Goal: Information Seeking & Learning: Learn about a topic

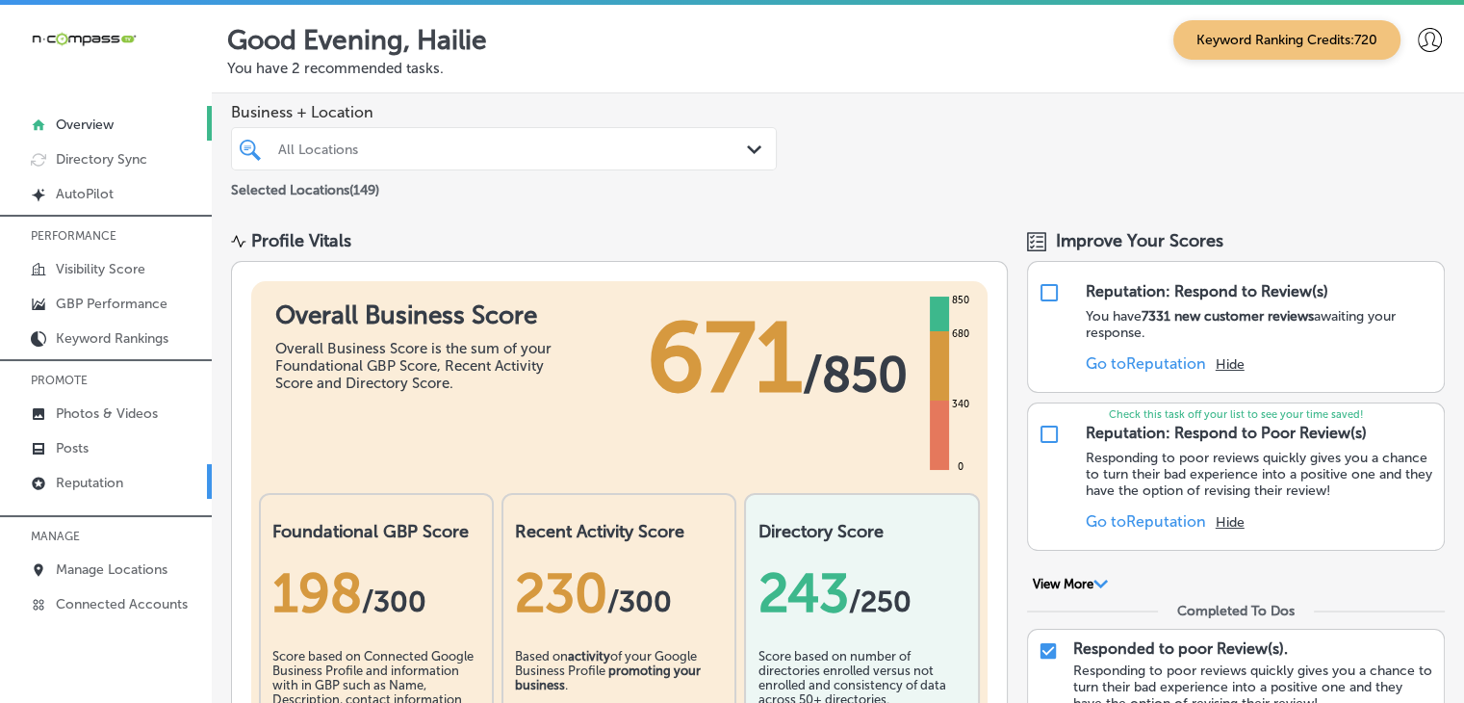
click at [180, 471] on link "Reputation" at bounding box center [106, 481] width 212 height 35
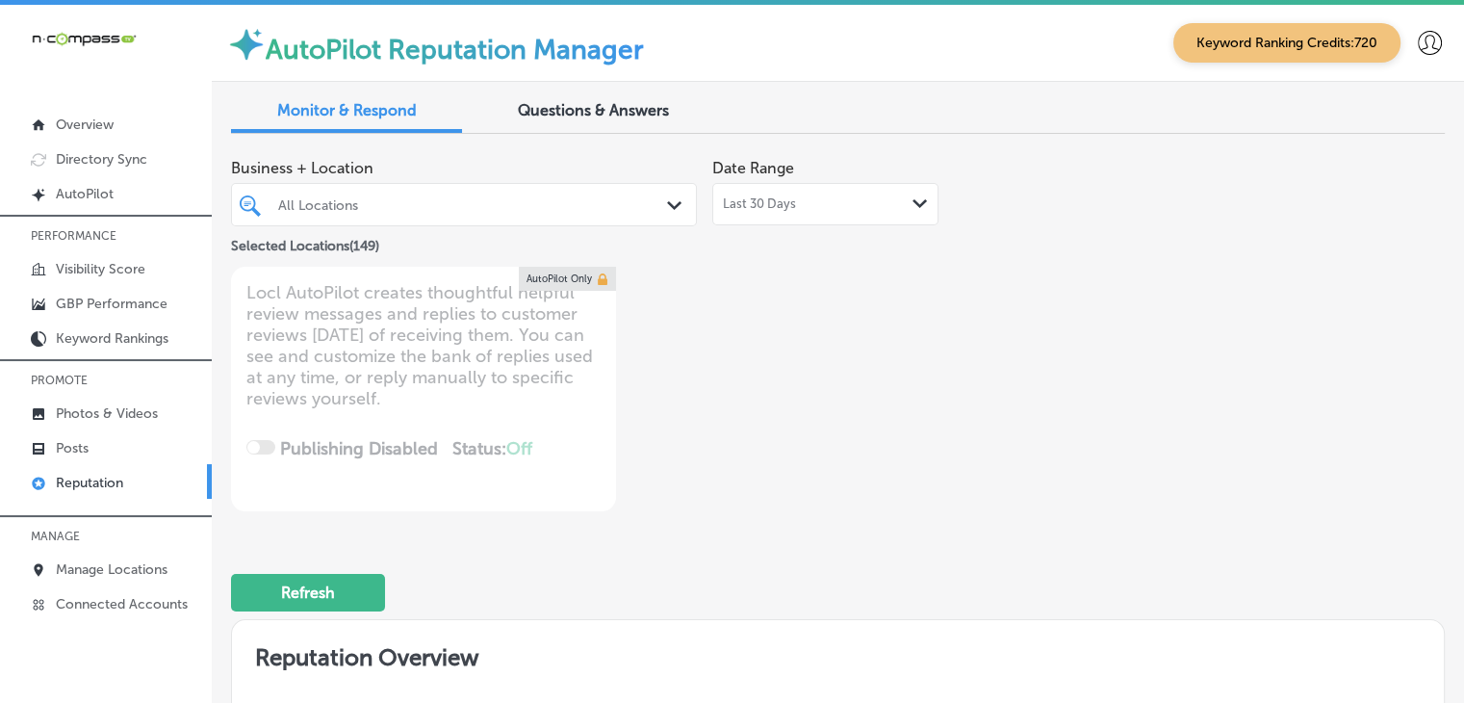
click at [849, 218] on div "Last 30 Days Path Created with Sketch." at bounding box center [826, 204] width 226 height 42
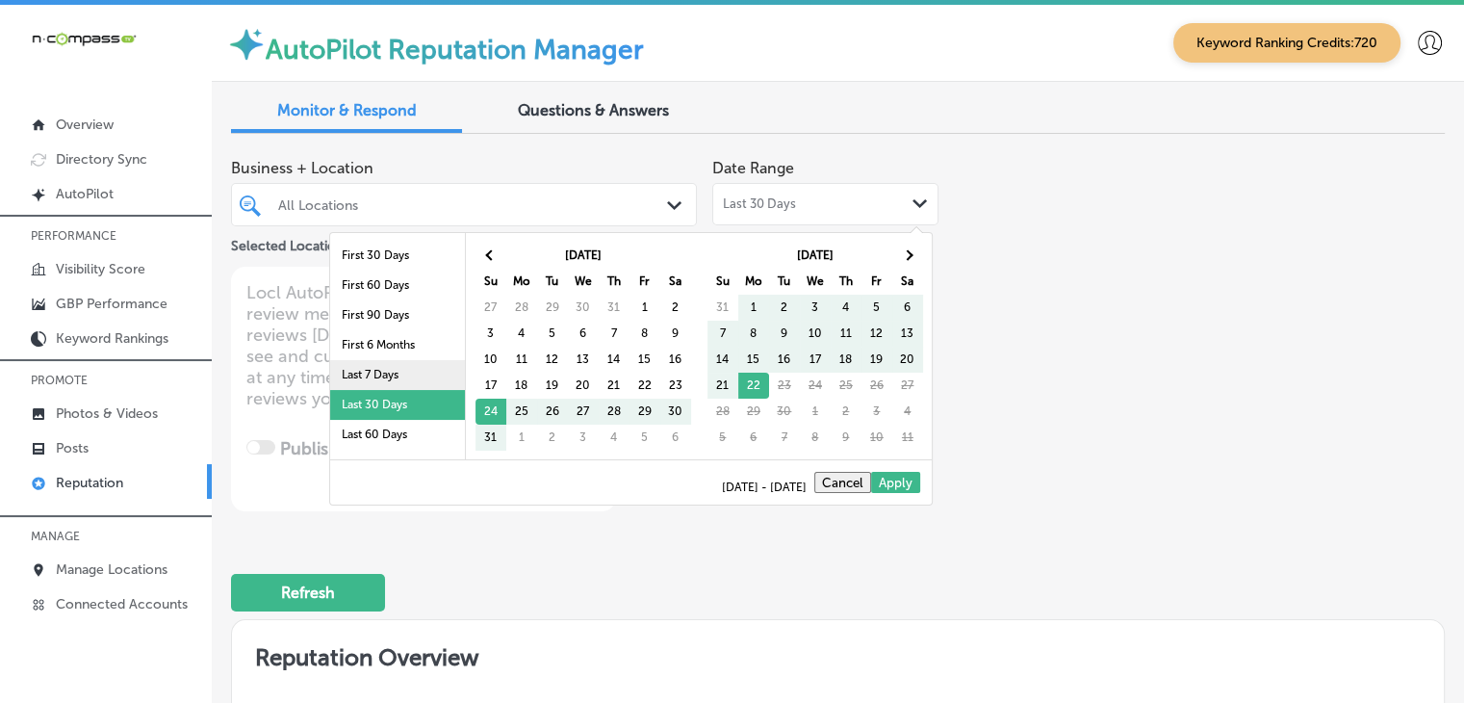
click at [443, 376] on li "Last 7 Days" at bounding box center [397, 375] width 135 height 30
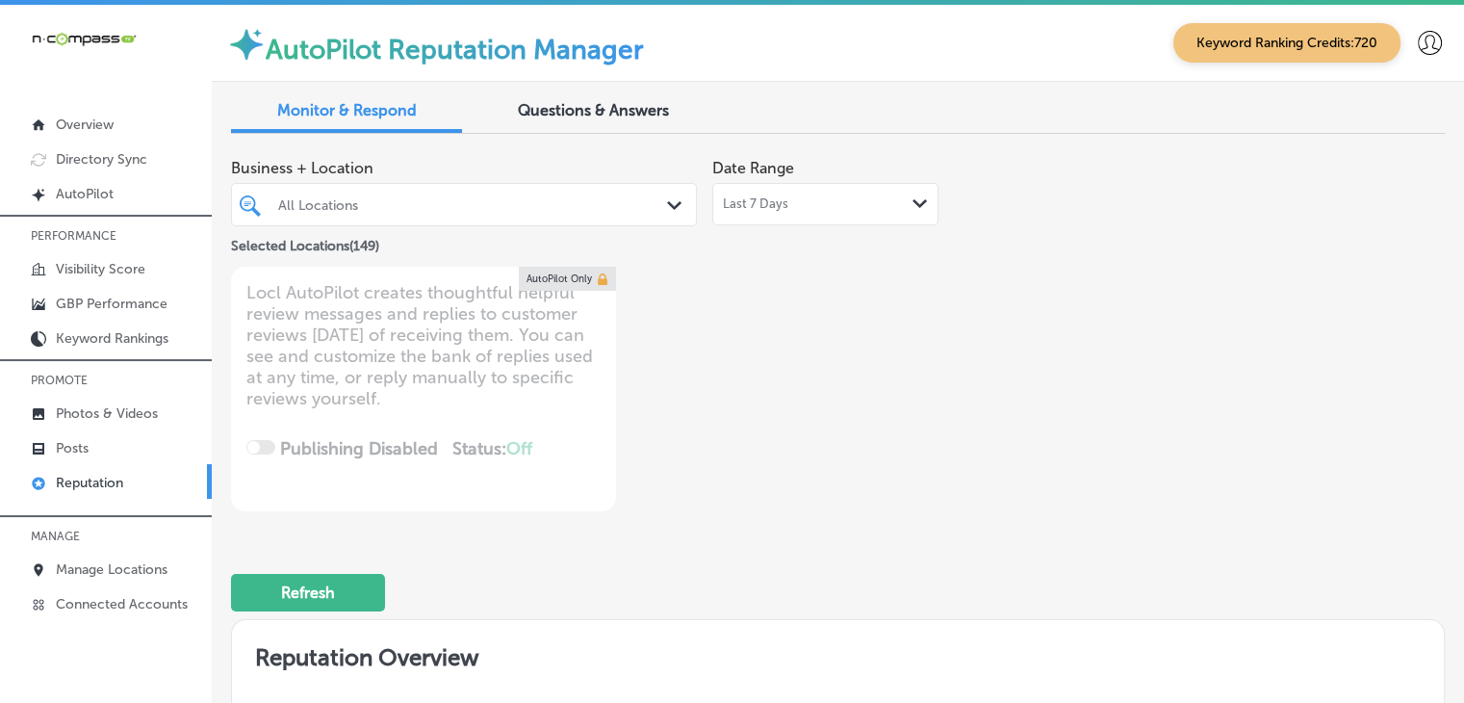
type textarea "x"
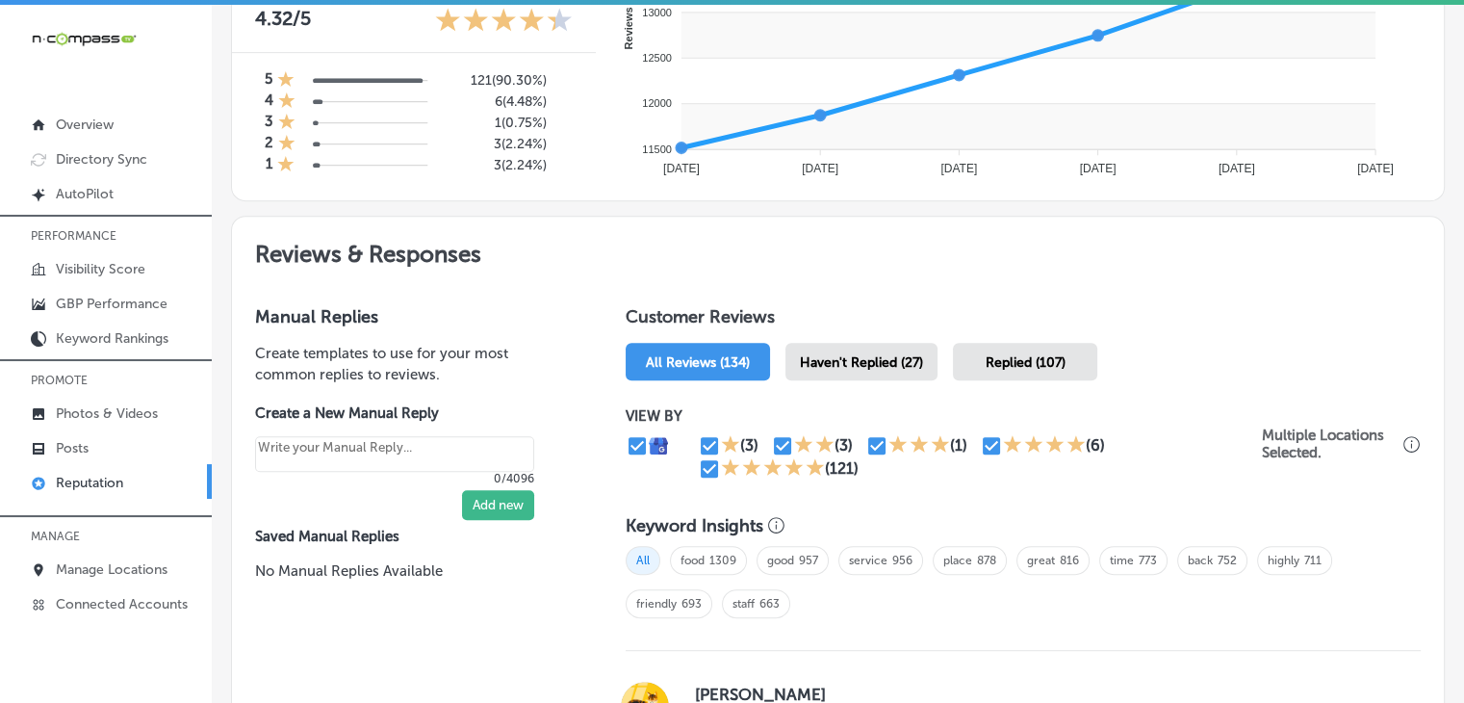
scroll to position [963, 0]
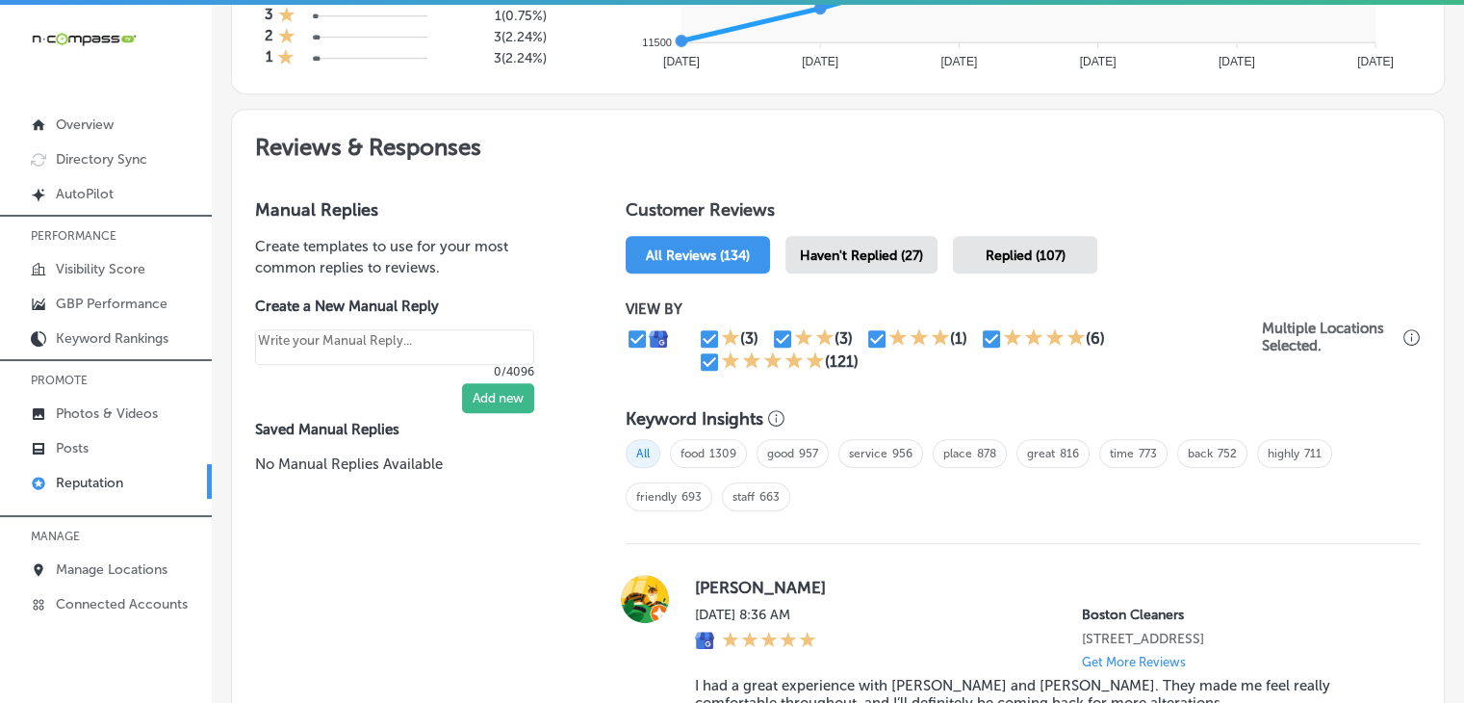
click at [713, 358] on input "checkbox" at bounding box center [709, 361] width 23 height 23
checkbox input "false"
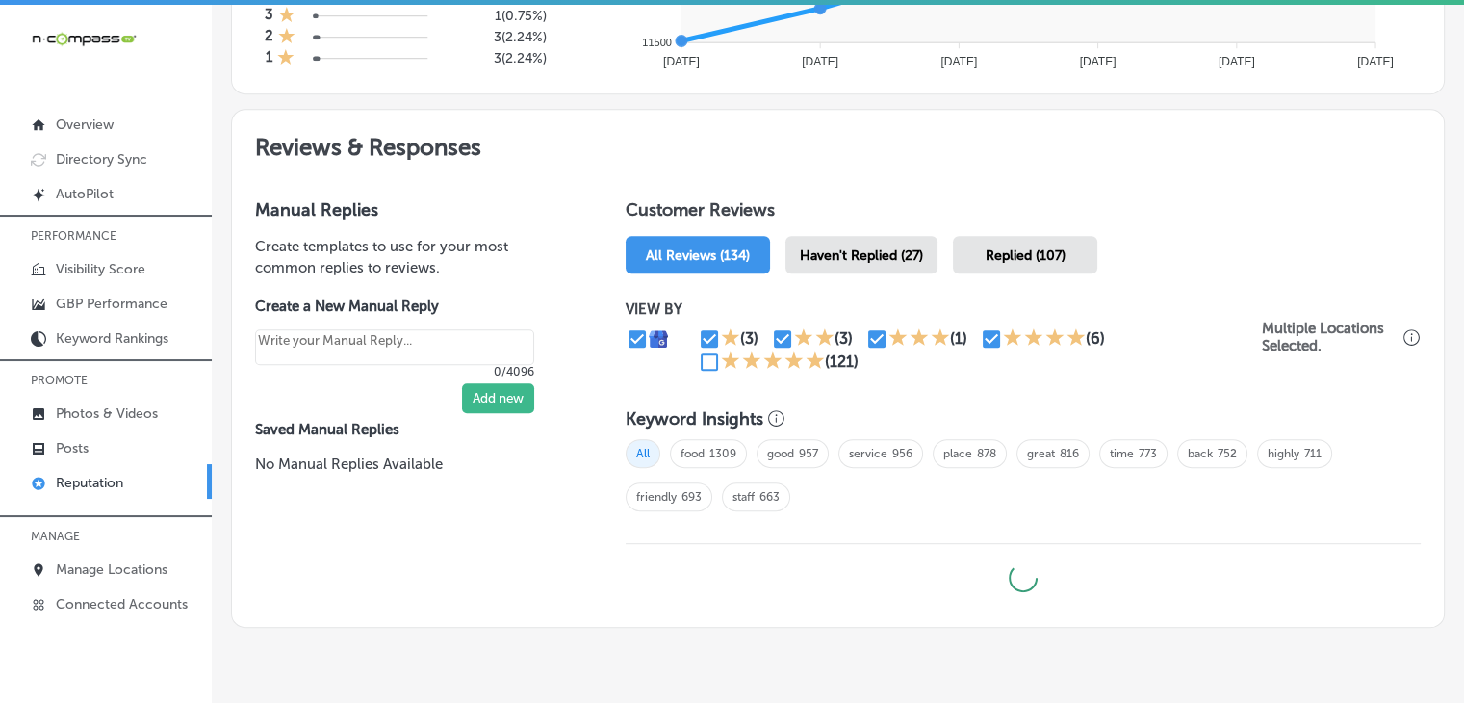
type textarea "x"
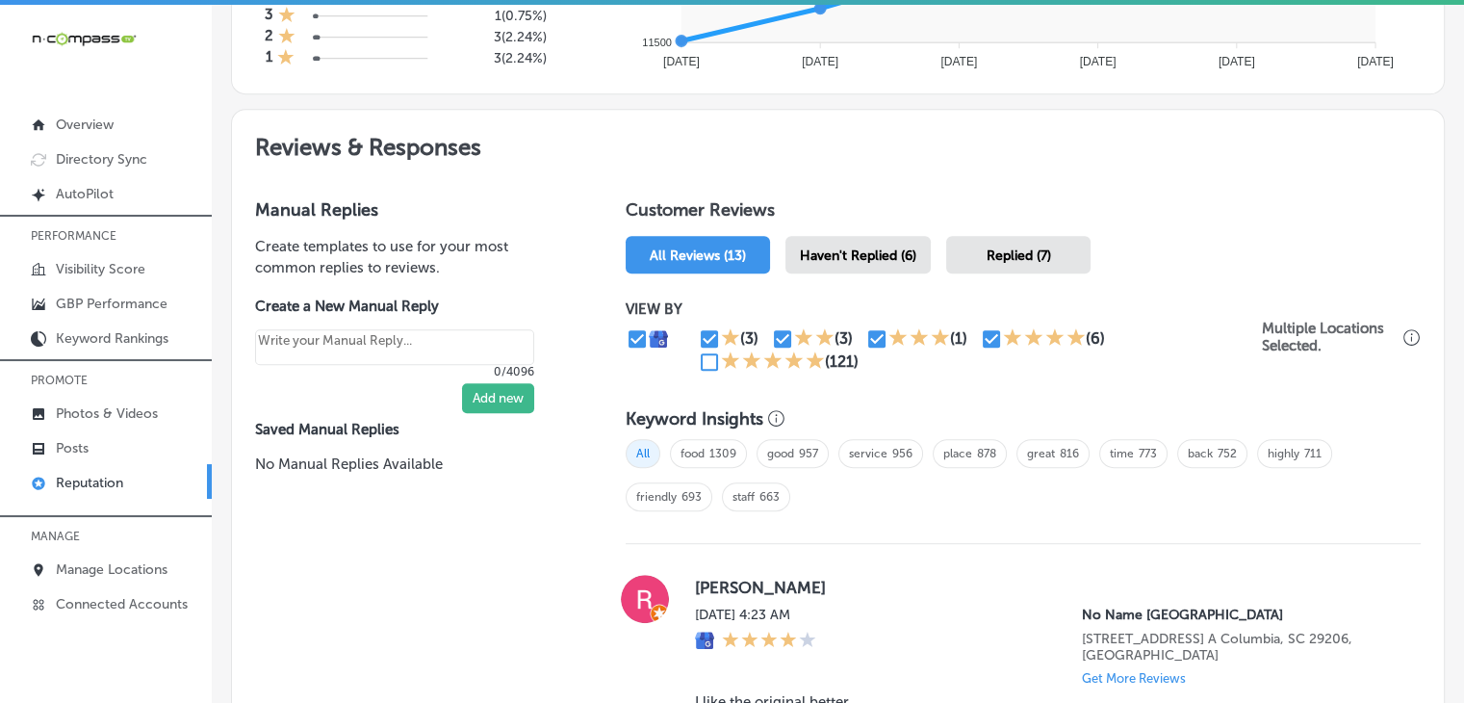
click at [1003, 337] on icon at bounding box center [1012, 336] width 19 height 19
click at [990, 336] on input "checkbox" at bounding box center [991, 338] width 23 height 23
checkbox input "false"
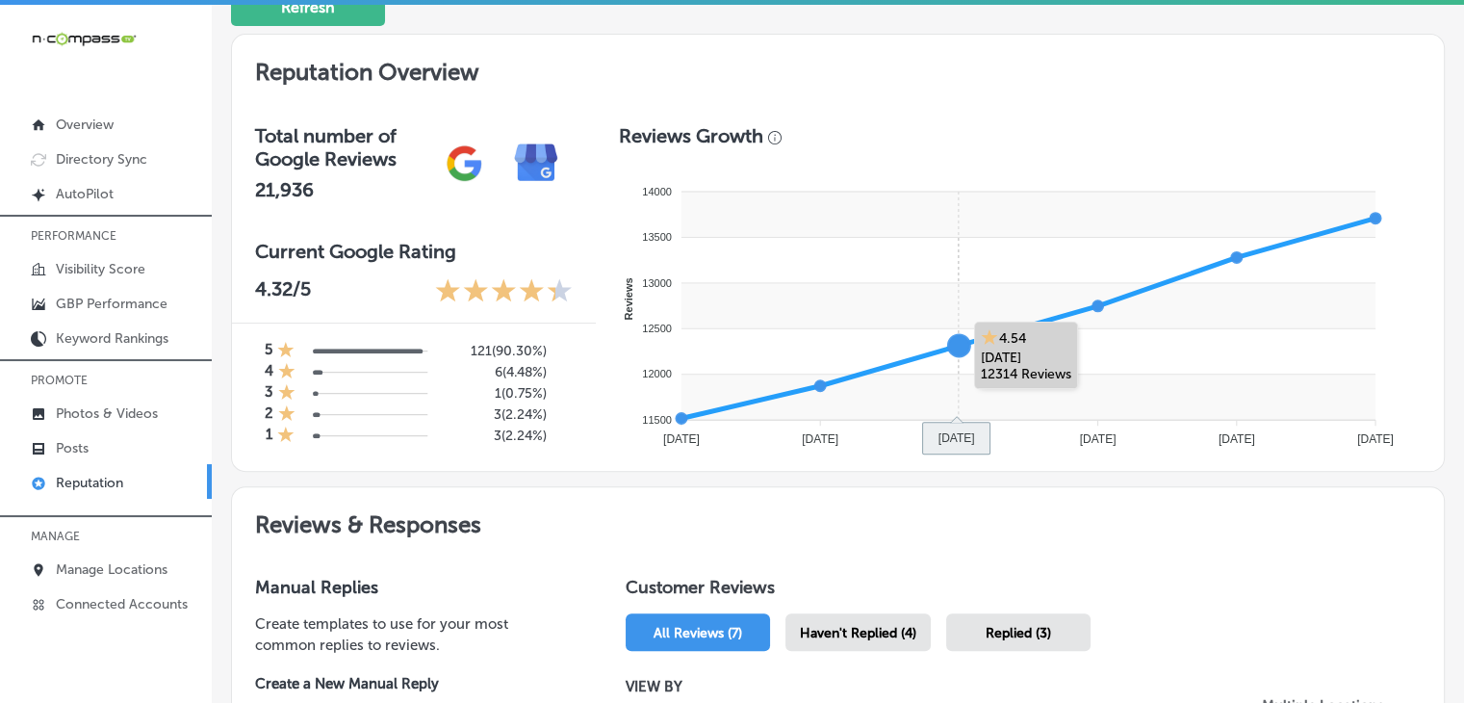
scroll to position [578, 0]
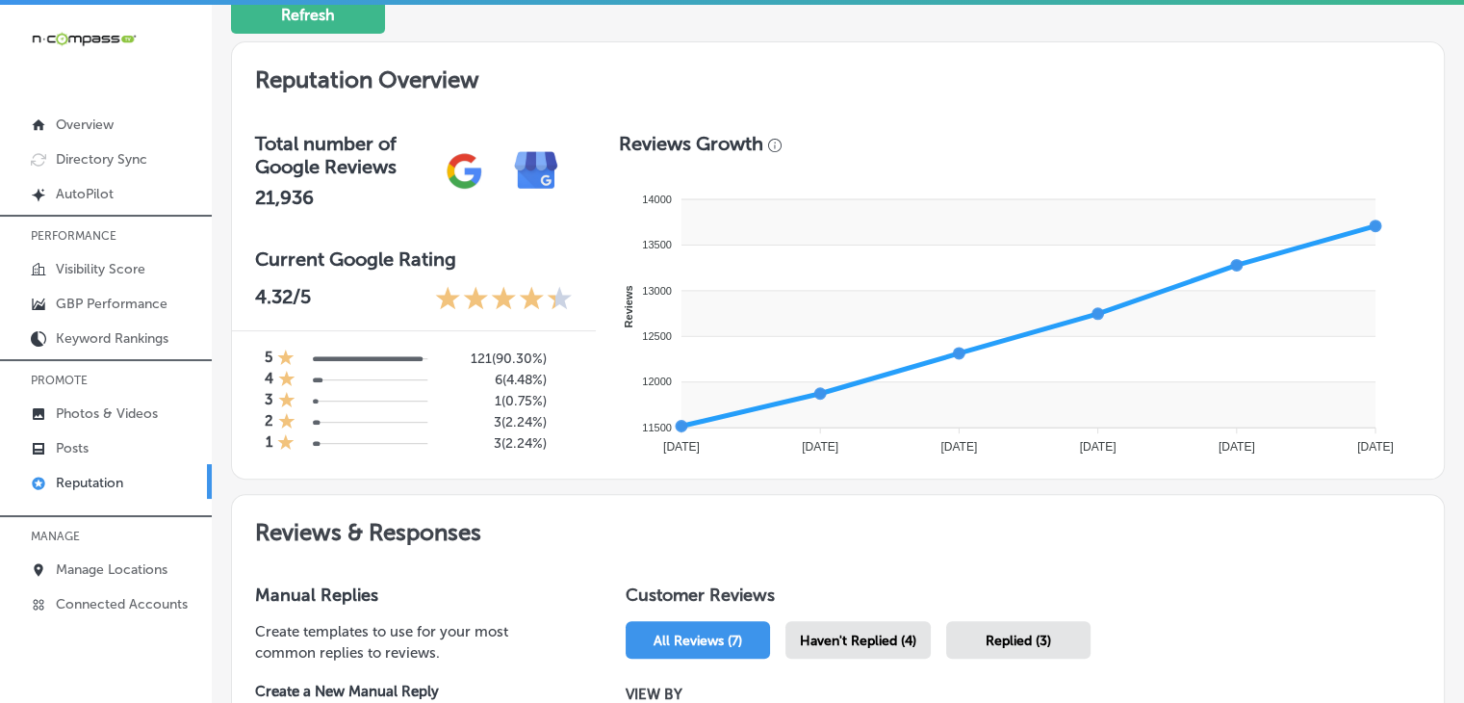
click at [864, 621] on div "Haven't Replied (4)" at bounding box center [858, 640] width 145 height 38
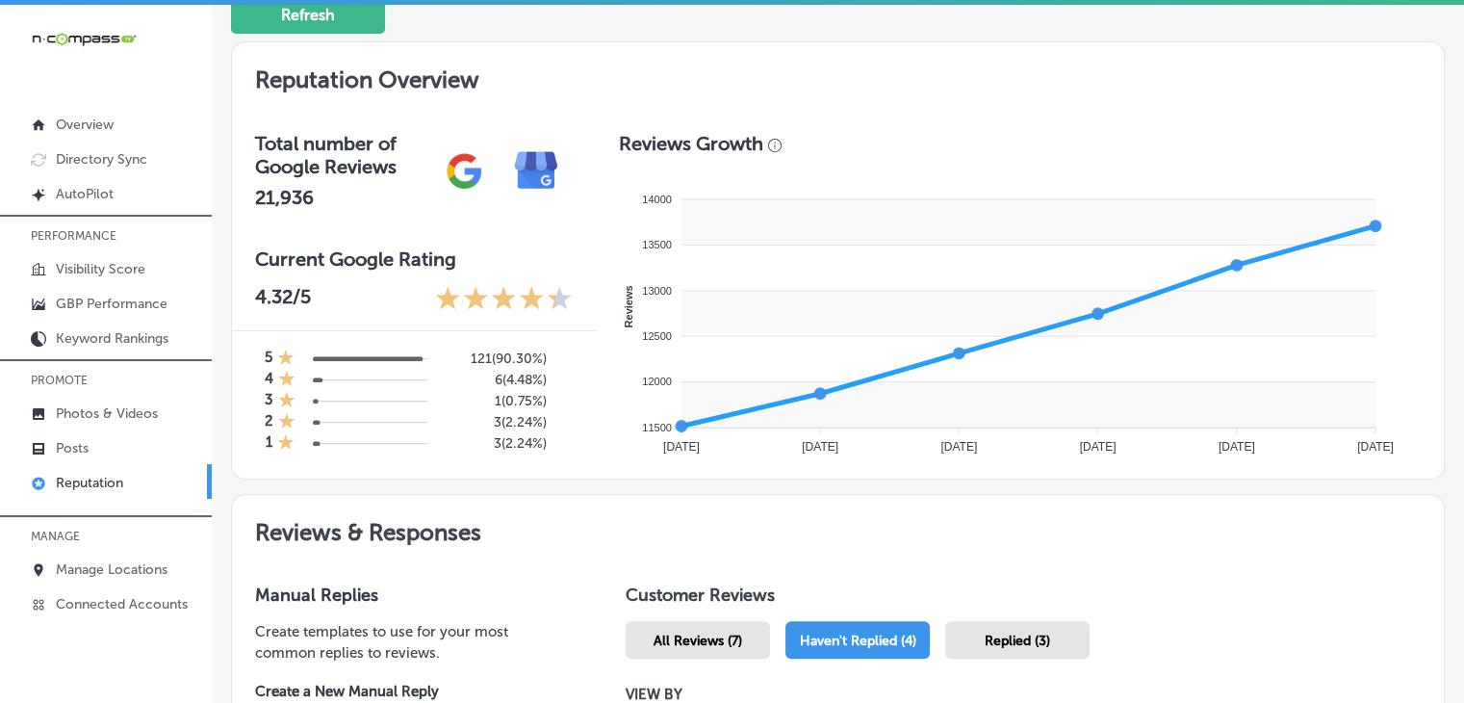
type textarea "x"
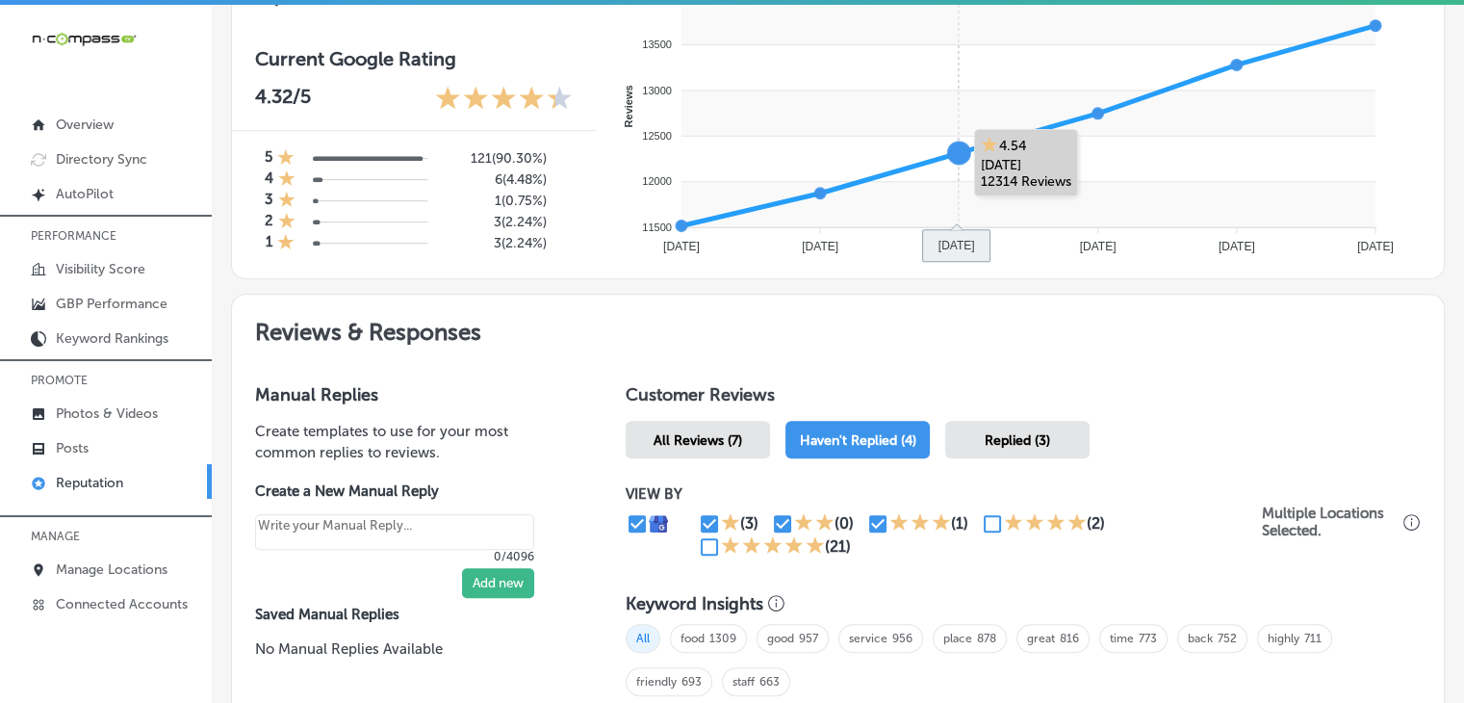
scroll to position [936, 0]
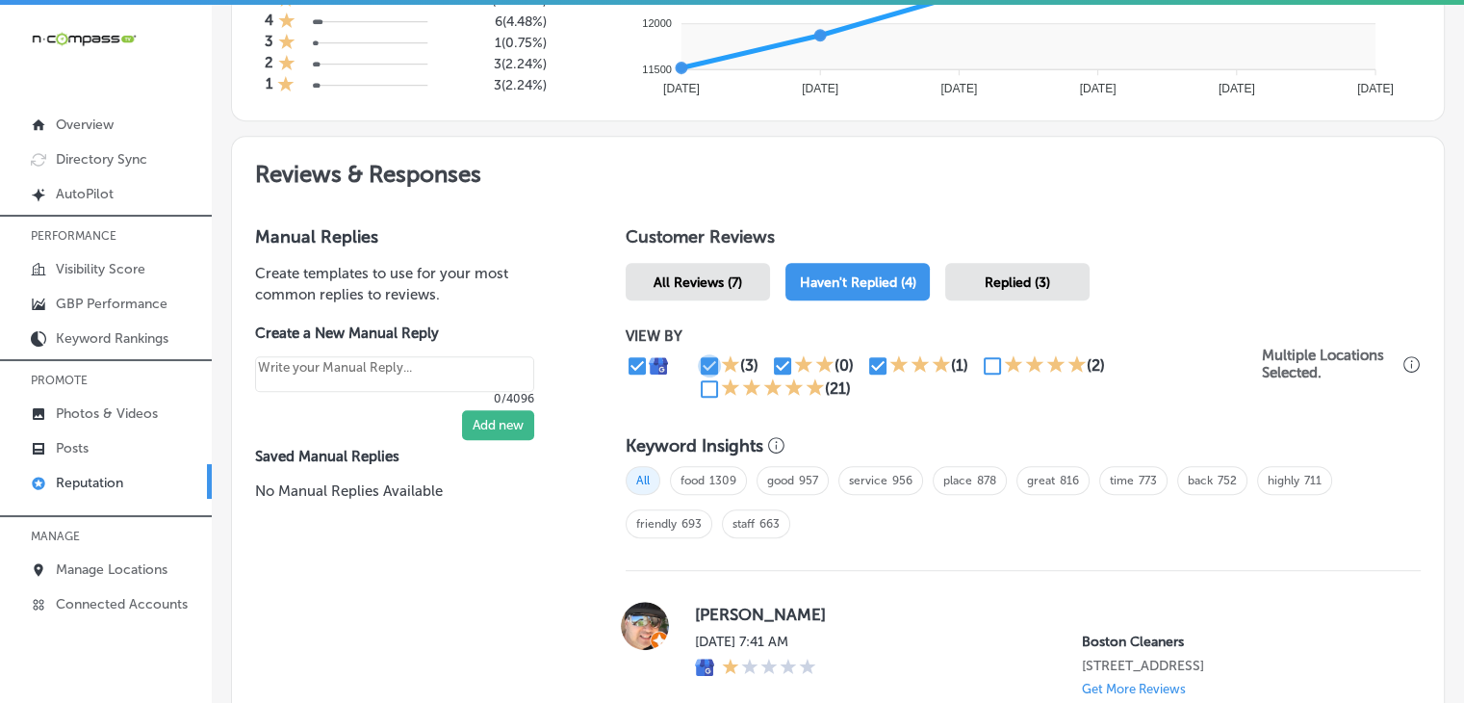
click at [702, 359] on input "checkbox" at bounding box center [709, 365] width 23 height 23
checkbox input "false"
type textarea "x"
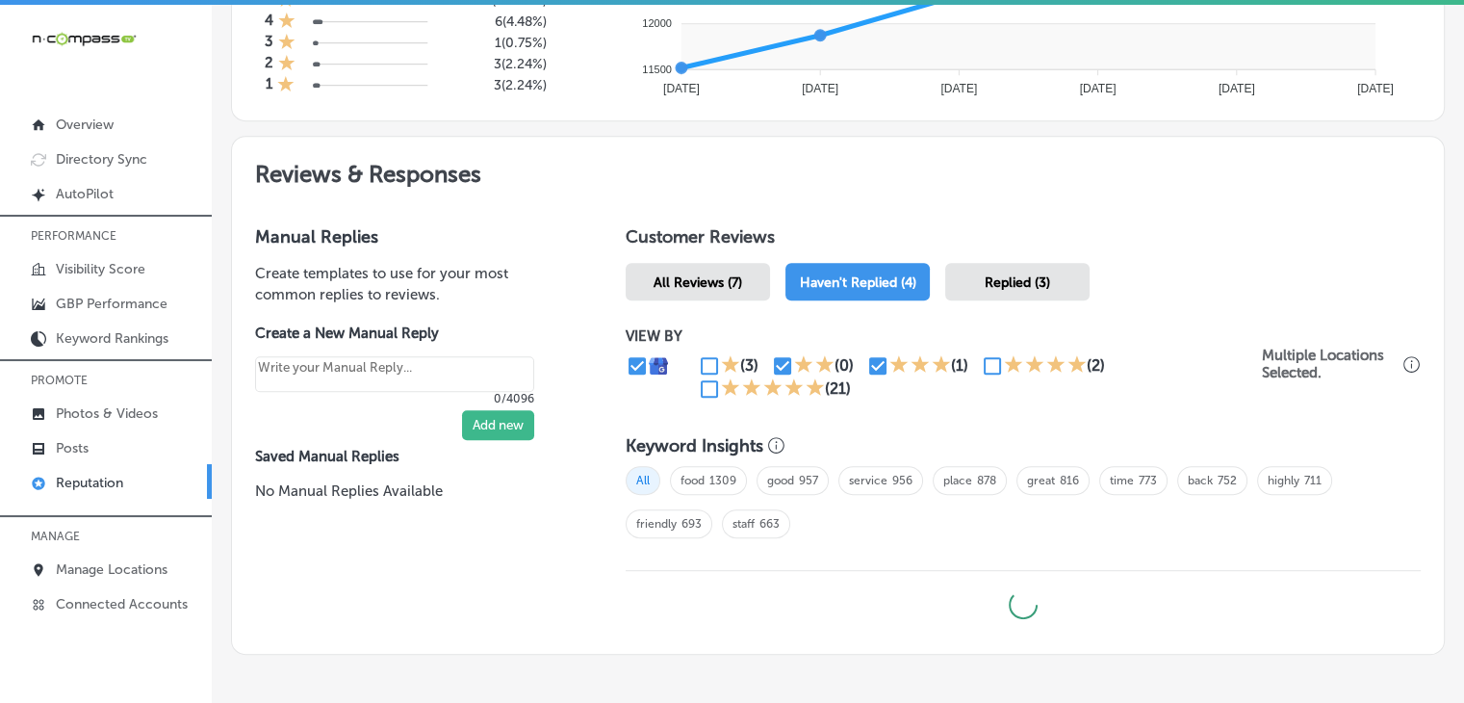
click at [773, 354] on input "checkbox" at bounding box center [782, 365] width 23 height 23
checkbox input "false"
type textarea "x"
click at [851, 365] on div "(0)" at bounding box center [818, 365] width 95 height 23
click at [883, 364] on input "checkbox" at bounding box center [878, 365] width 23 height 23
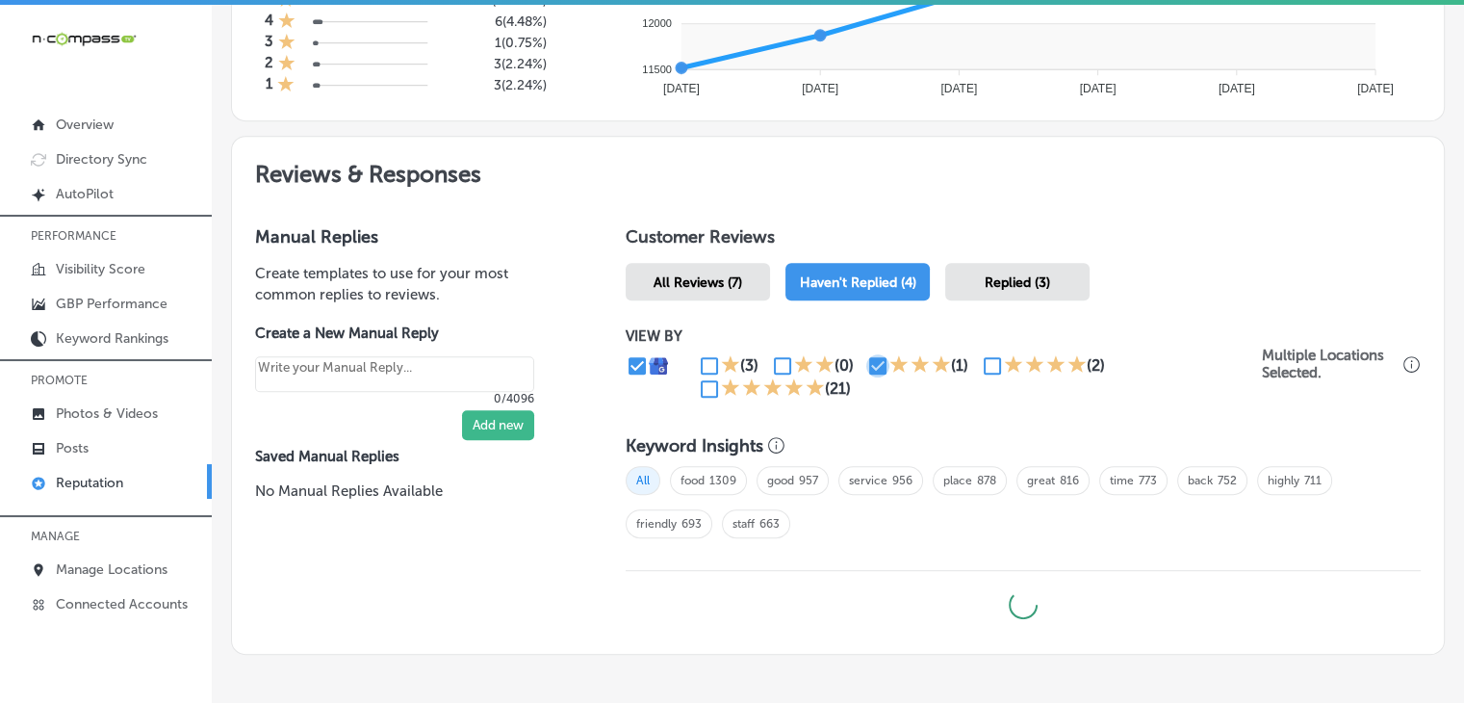
checkbox input "false"
type textarea "x"
click at [981, 356] on input "checkbox" at bounding box center [992, 365] width 23 height 23
checkbox input "true"
type textarea "x"
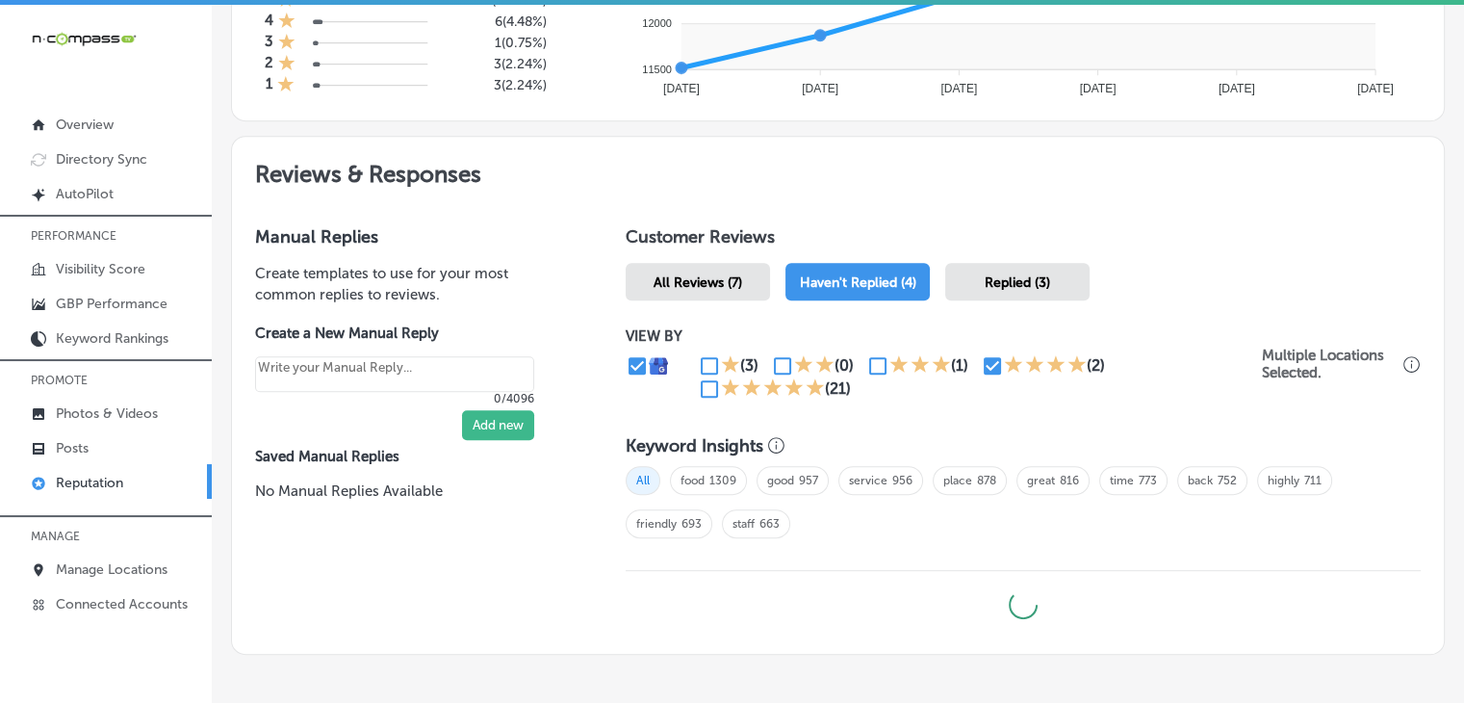
click at [711, 386] on input "checkbox" at bounding box center [709, 388] width 23 height 23
checkbox input "true"
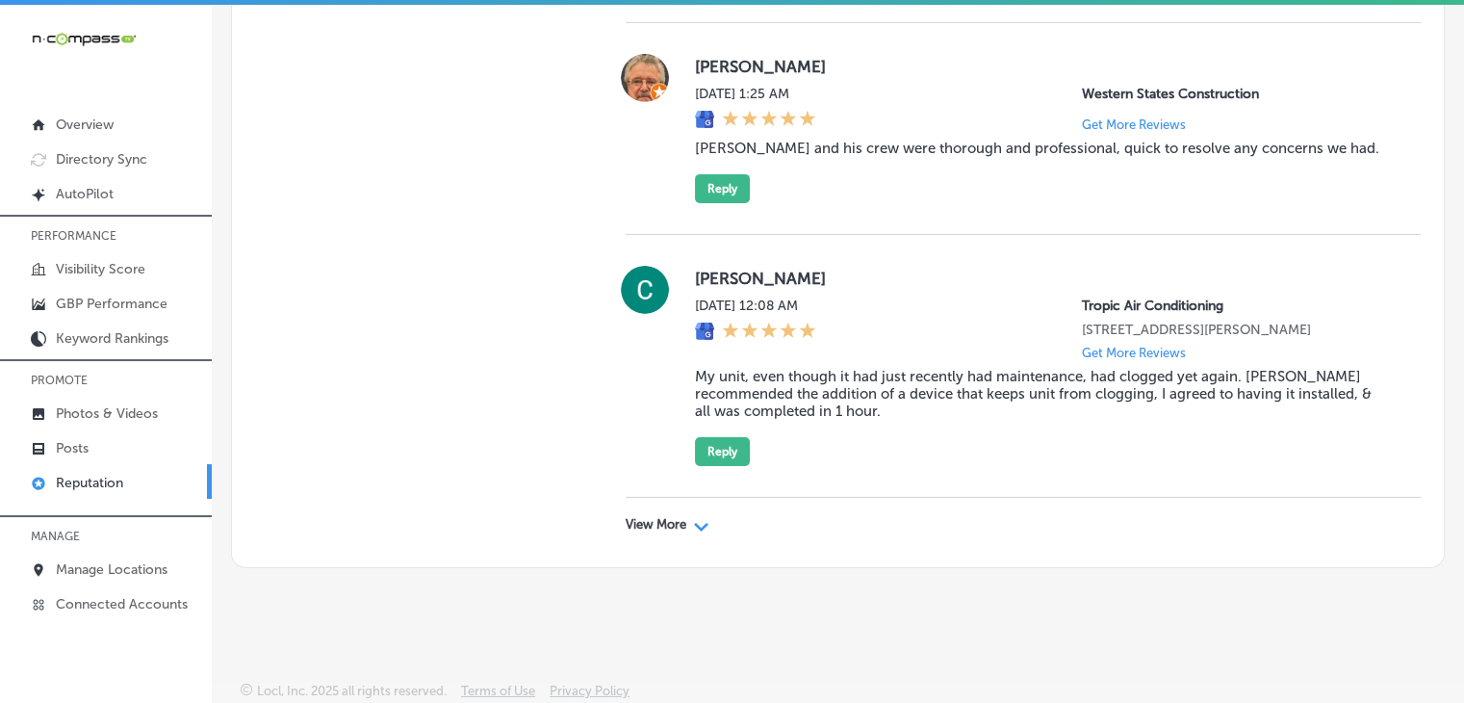
scroll to position [6377, 0]
drag, startPoint x: 673, startPoint y: 548, endPoint x: 678, endPoint y: 539, distance: 9.9
click at [671, 548] on div "View More Path Created with Sketch." at bounding box center [1023, 525] width 795 height 54
click at [681, 532] on div "View More Path Created with Sketch." at bounding box center [1023, 525] width 795 height 54
click at [650, 502] on div "View More Path Created with Sketch." at bounding box center [1023, 525] width 795 height 54
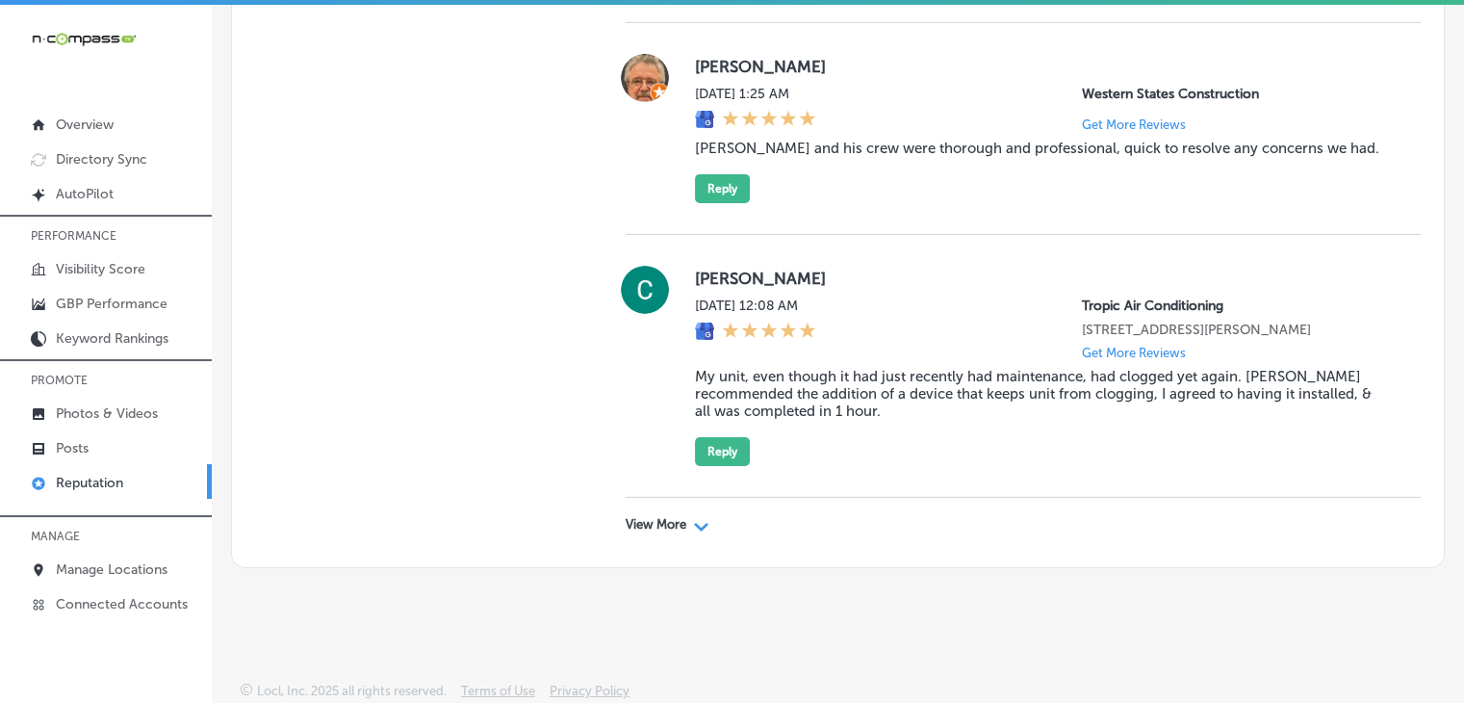
click at [659, 521] on p "View More" at bounding box center [656, 524] width 61 height 15
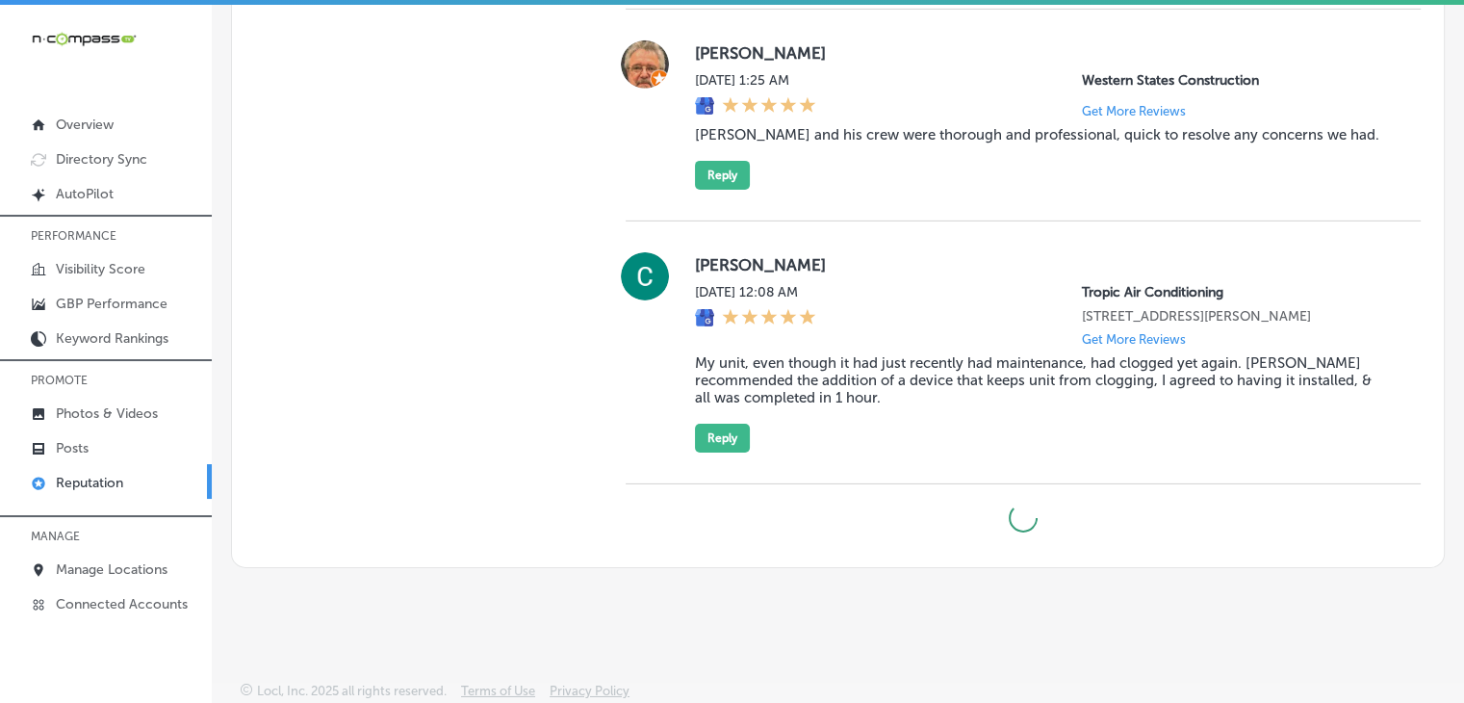
type textarea "x"
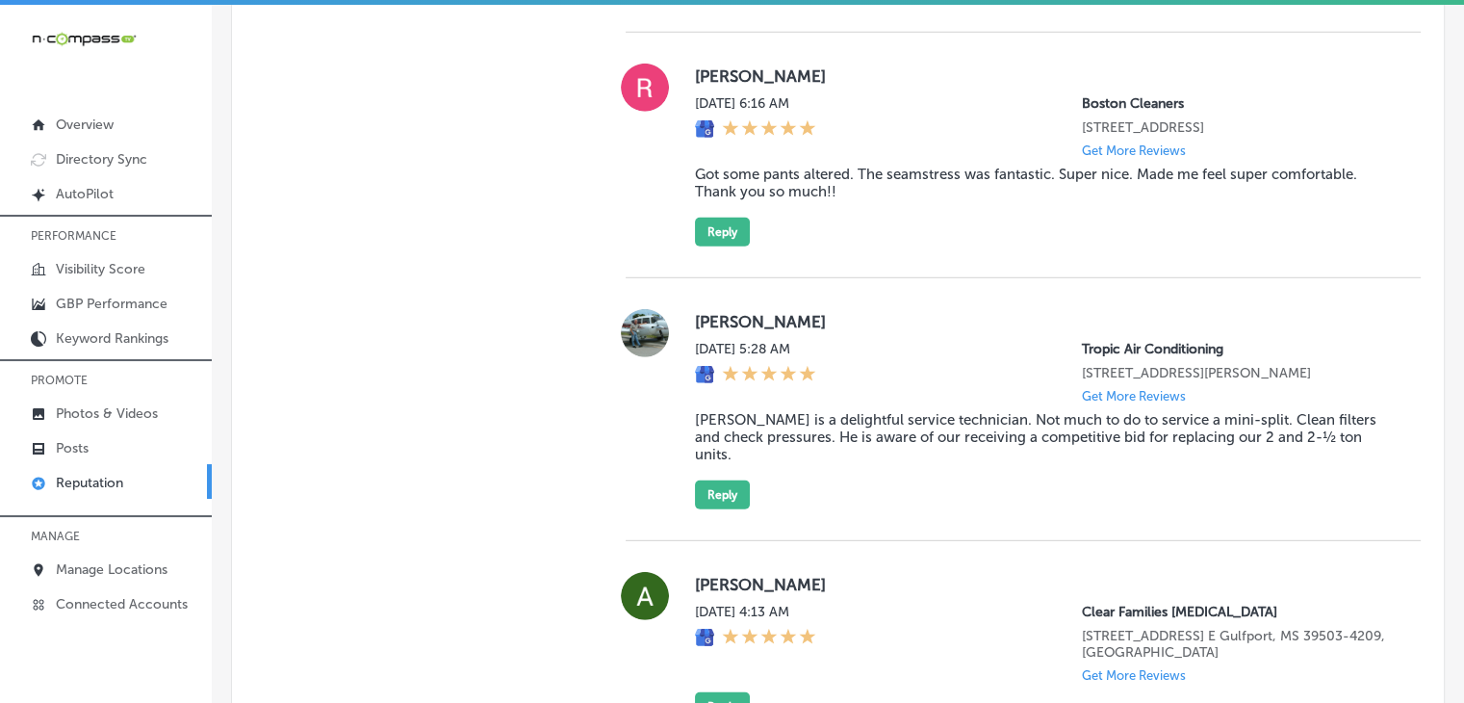
scroll to position [5320, 0]
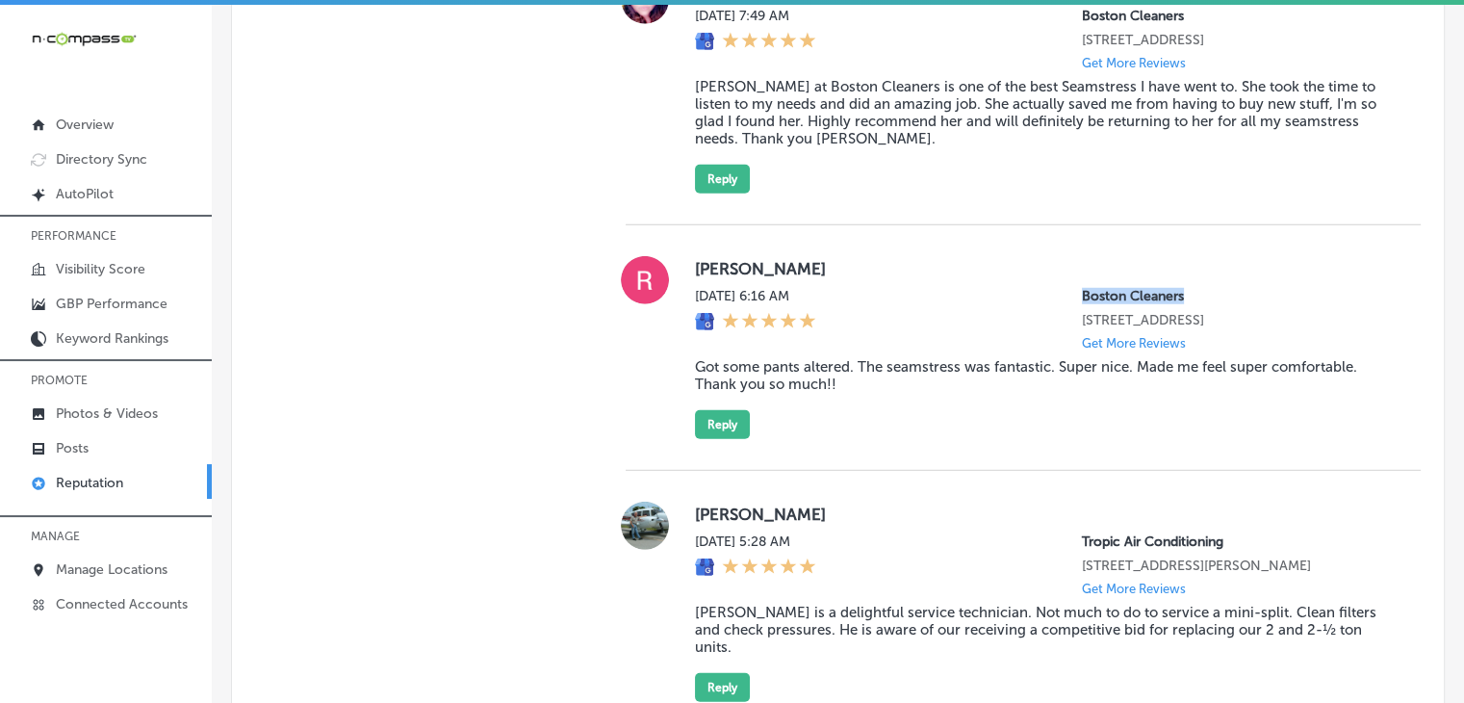
drag, startPoint x: 1188, startPoint y: 417, endPoint x: 1061, endPoint y: 415, distance: 127.1
click at [1061, 415] on div "[PERSON_NAME][DATE] 6:16 AM Boston Cleaners [STREET_ADDRESS] Get More Reviews G…" at bounding box center [1042, 347] width 695 height 183
copy p "Boston Cleaners"
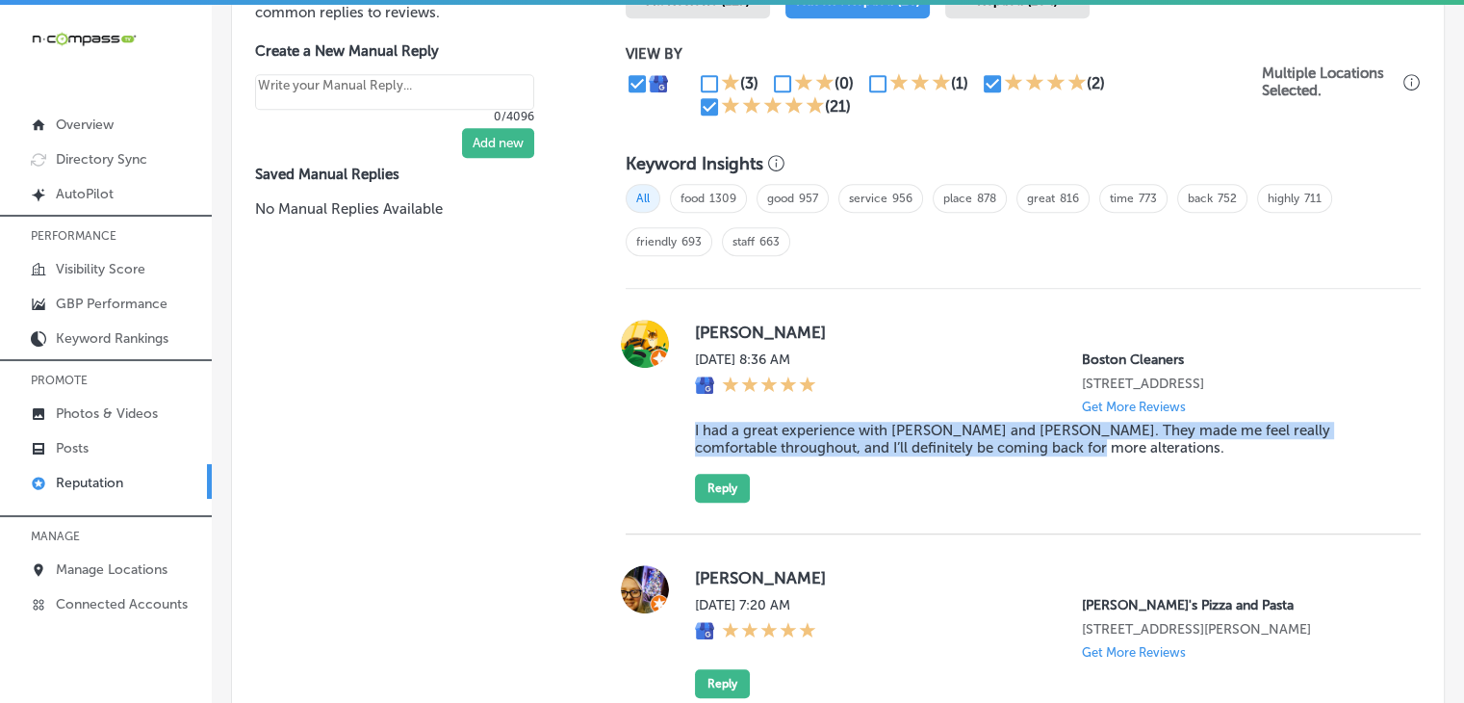
drag, startPoint x: 688, startPoint y: 439, endPoint x: 1045, endPoint y: 456, distance: 356.7
click at [1045, 456] on div "[PERSON_NAME] [DATE] 8:36 AM Boston Cleaners [STREET_ADDRESS] Get More Reviews …" at bounding box center [1023, 411] width 795 height 183
copy blockquote "I had a great experience with [PERSON_NAME] and [PERSON_NAME]. They made me fee…"
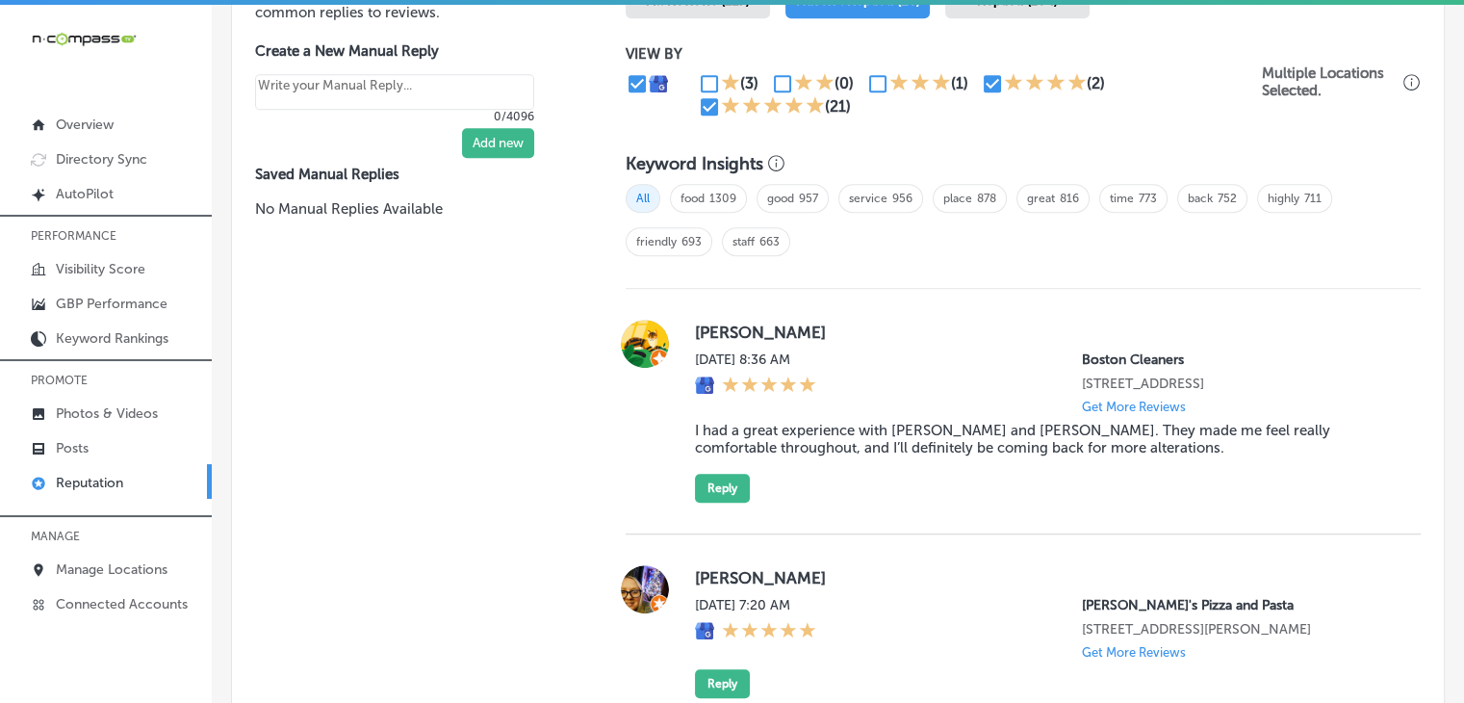
click at [683, 300] on div "[PERSON_NAME] [DATE] 8:36 AM Boston Cleaners [STREET_ADDRESS] Get More Reviews …" at bounding box center [1023, 412] width 795 height 246
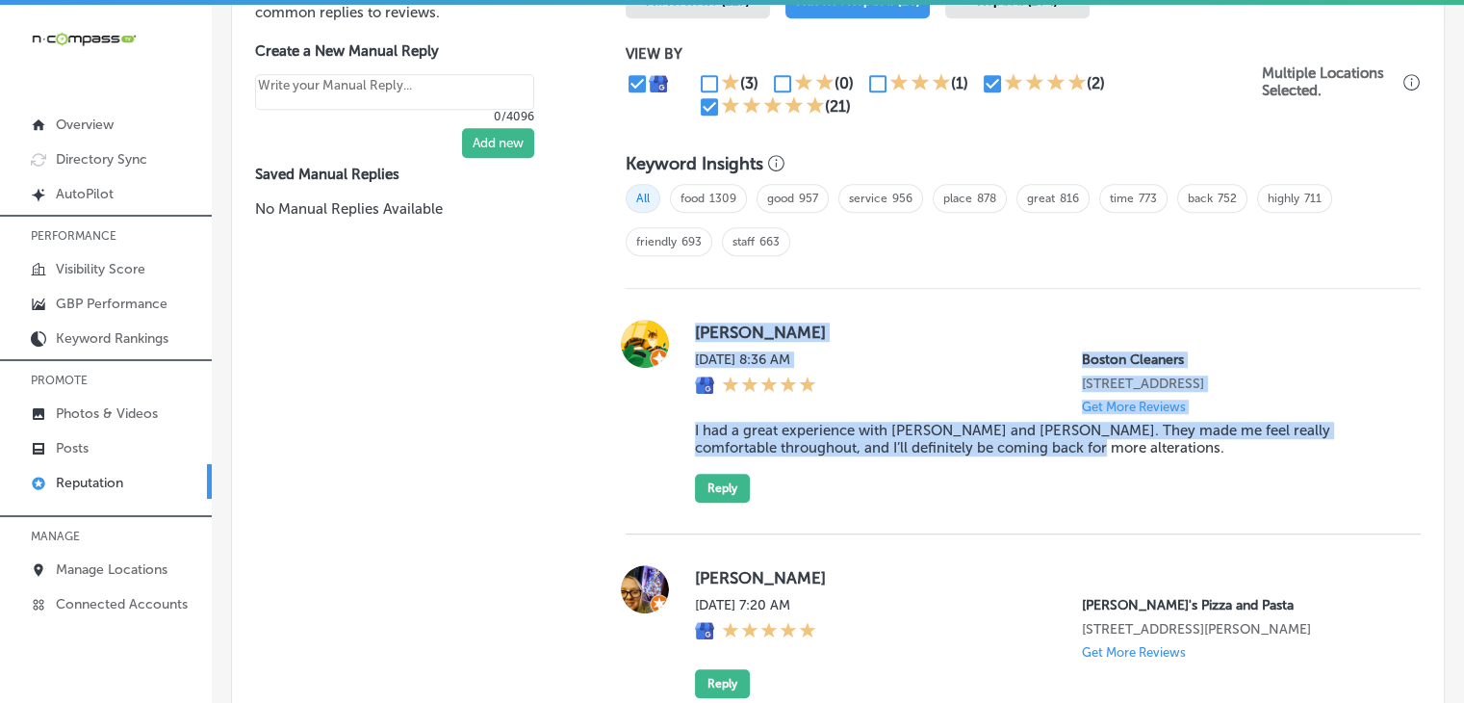
drag, startPoint x: 687, startPoint y: 321, endPoint x: 1103, endPoint y: 453, distance: 437.3
click at [1103, 453] on div "[PERSON_NAME] [DATE] 8:36 AM Boston Cleaners [STREET_ADDRESS] Get More Reviews …" at bounding box center [1023, 411] width 795 height 183
copy div "[PERSON_NAME] [DATE] 8:36 AM Boston Cleaners [STREET_ADDRESS] Get More Reviews …"
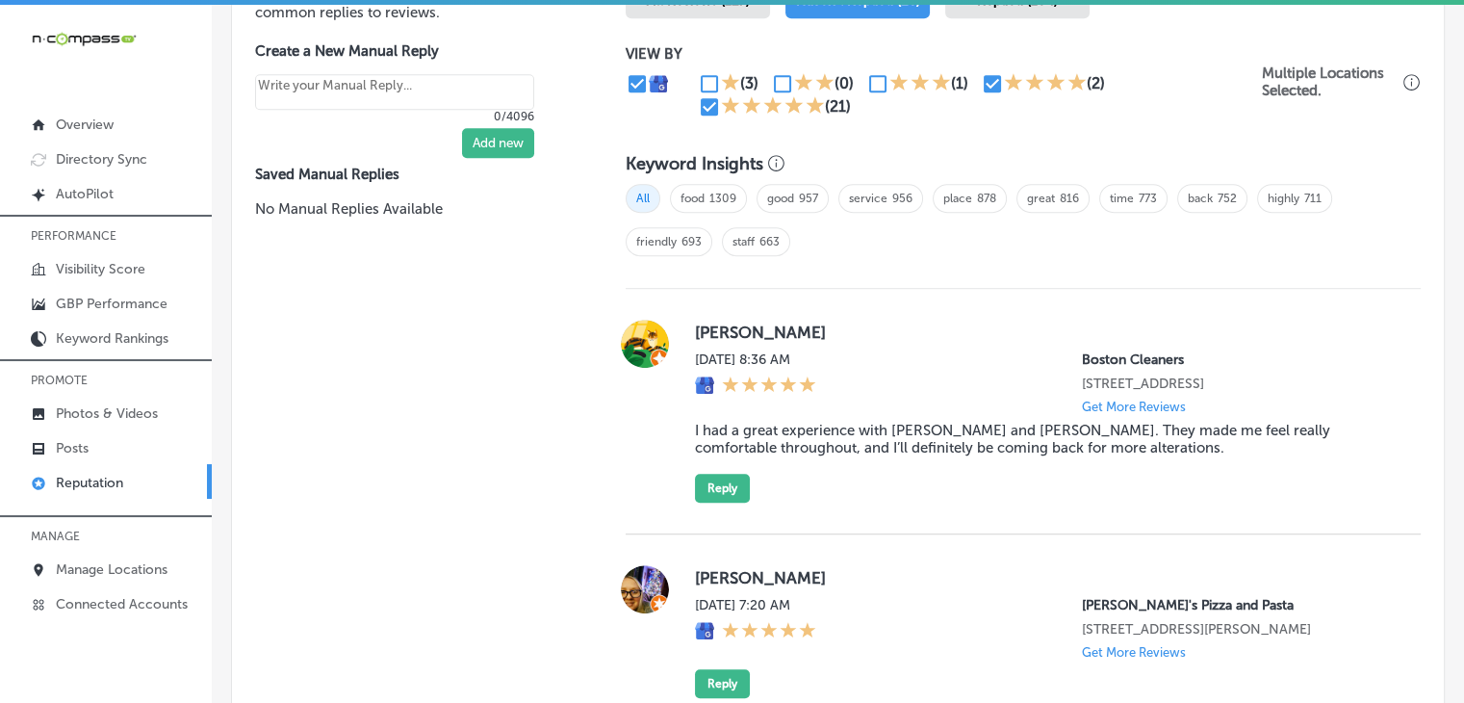
scroll to position [2477, 0]
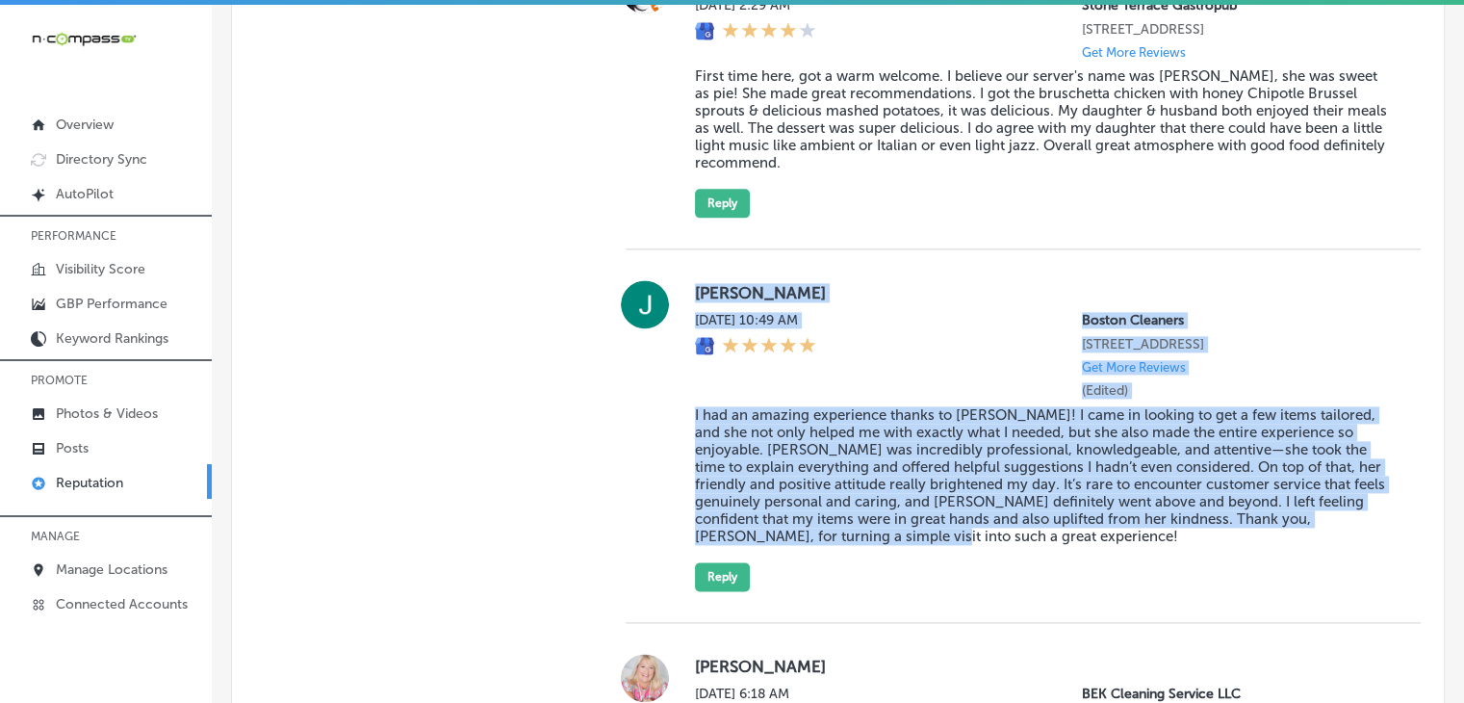
drag, startPoint x: 693, startPoint y: 332, endPoint x: 1024, endPoint y: 583, distance: 414.4
click at [1026, 585] on div "[PERSON_NAME][DATE] 10:49 AM Boston Cleaners [STREET_ADDRESS] Get More Reviews …" at bounding box center [1042, 435] width 695 height 311
copy div "[PERSON_NAME][DATE] 10:49 AM Boston Cleaners [STREET_ADDRESS] Get More Reviews …"
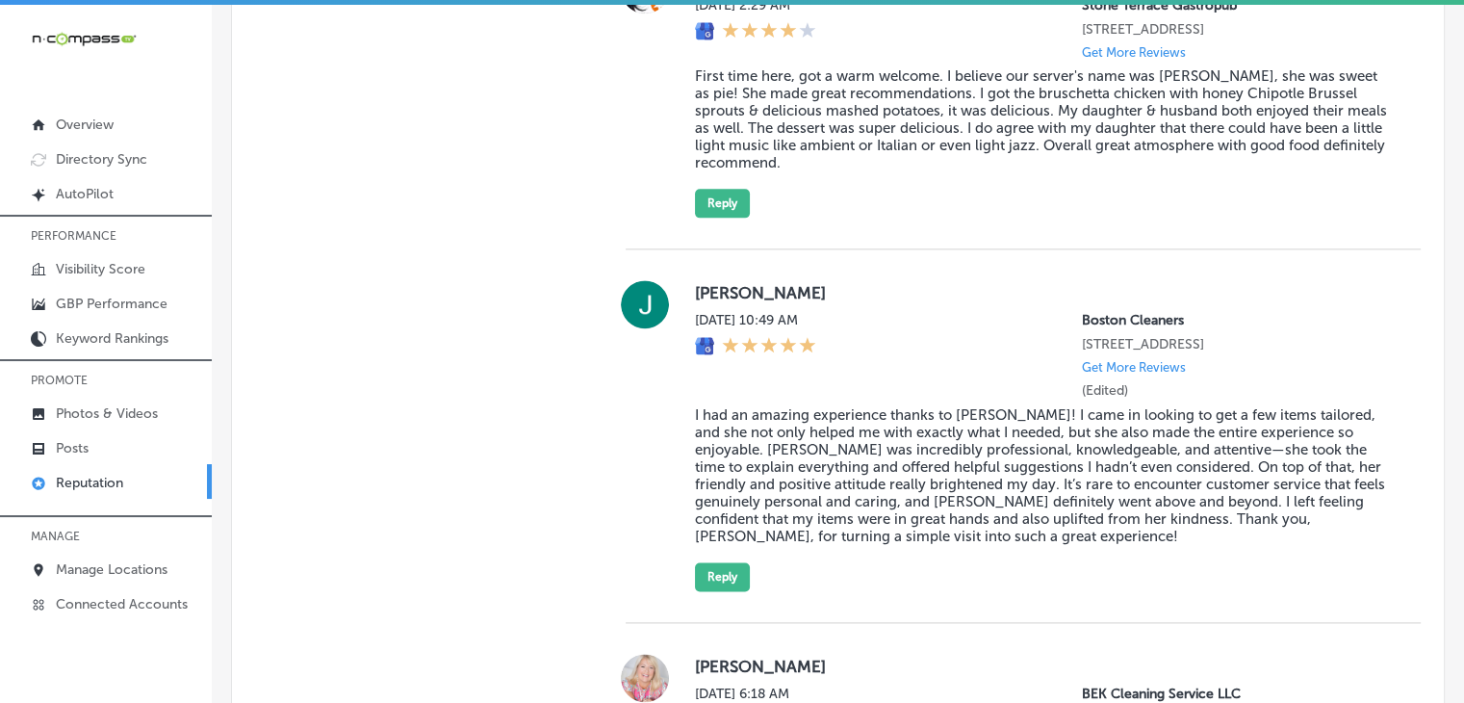
scroll to position [4278, 0]
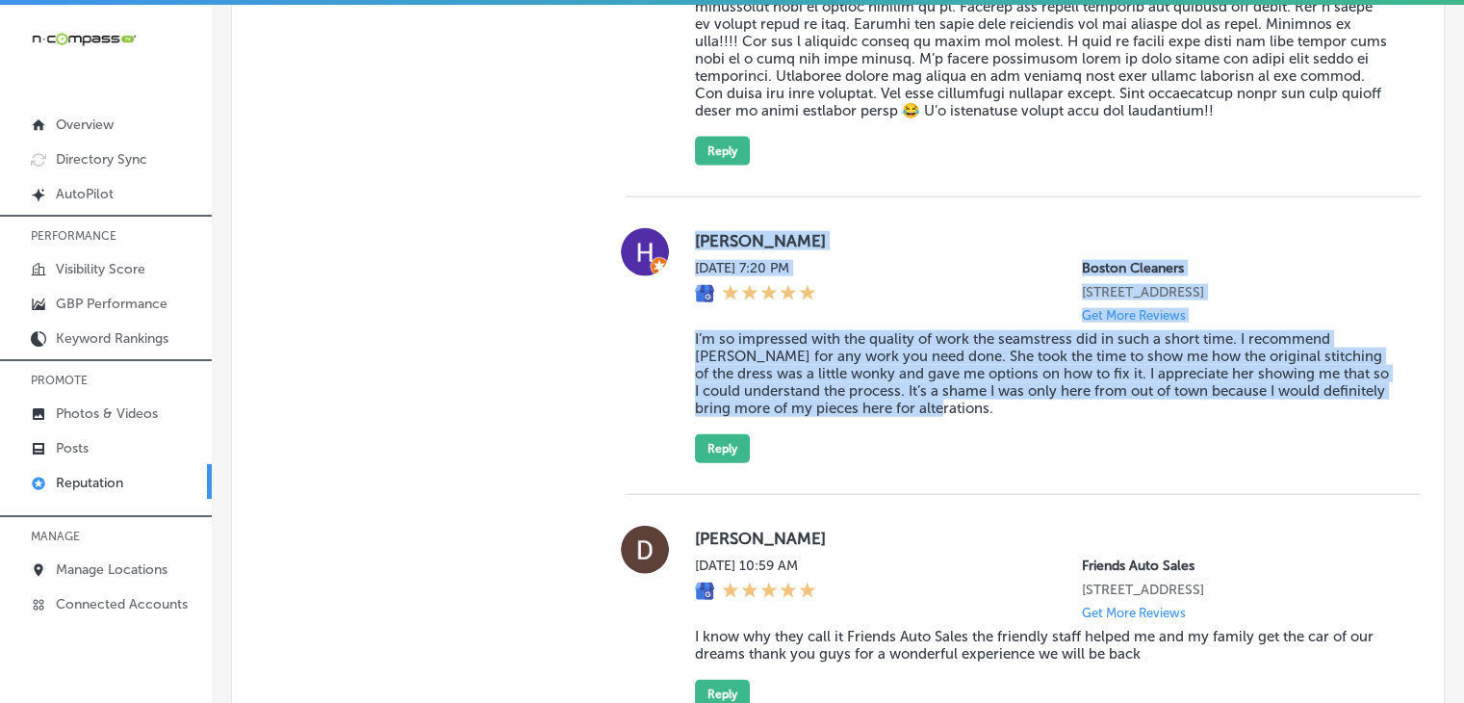
drag, startPoint x: 690, startPoint y: 332, endPoint x: 974, endPoint y: 523, distance: 342.1
click at [974, 463] on div "[PERSON_NAME] [DATE] 7:20 PM Boston Cleaners [STREET_ADDRESS] Get More Reviews …" at bounding box center [1042, 345] width 695 height 235
copy div "[PERSON_NAME] [DATE] 7:20 PM Boston Cleaners [STREET_ADDRESS] Get More Reviews …"
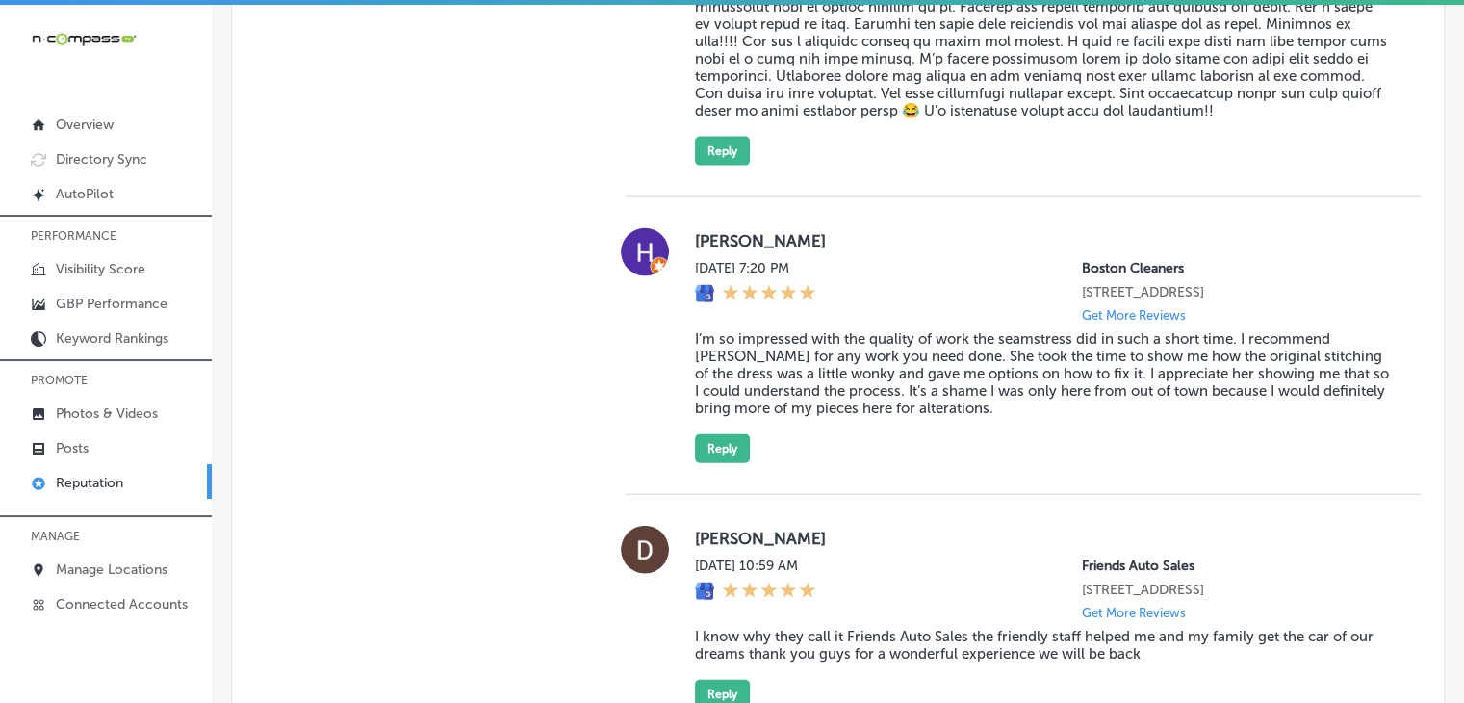
scroll to position [5090, 0]
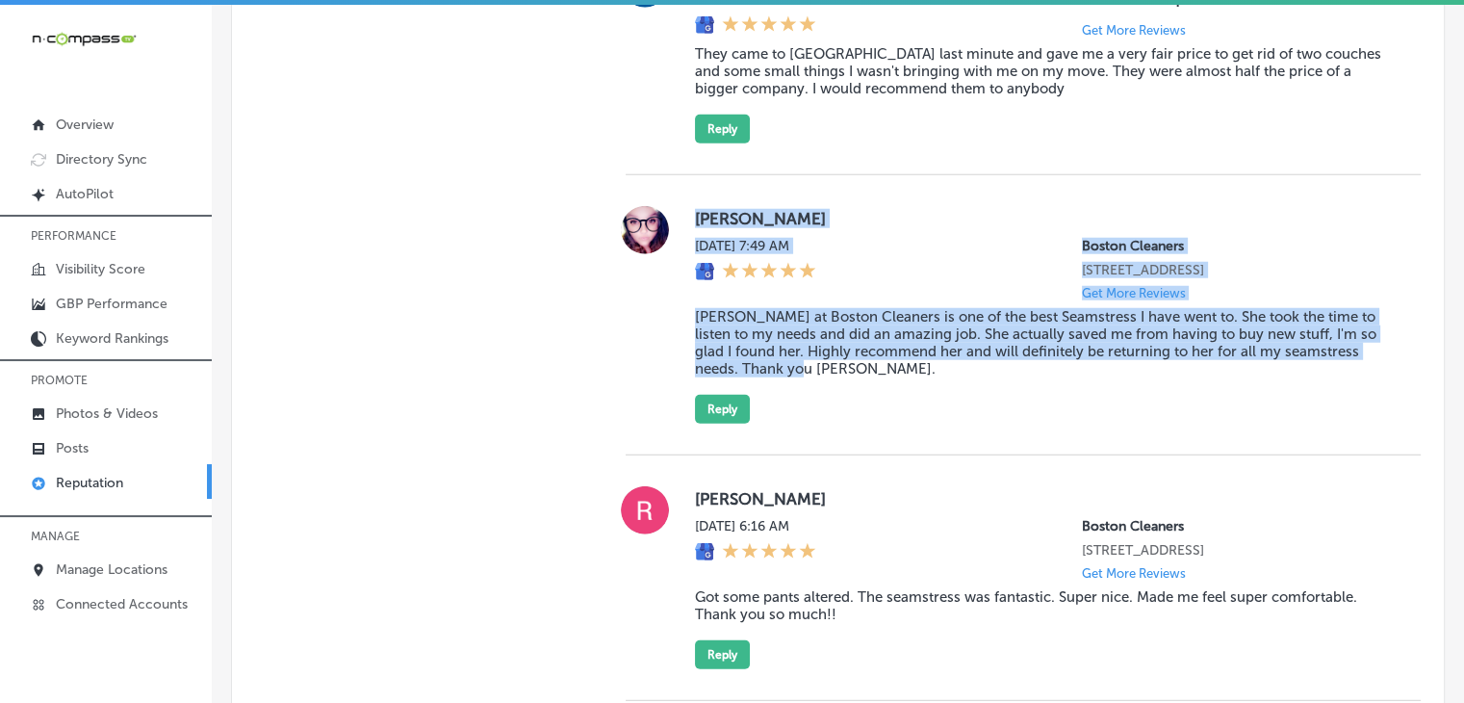
drag, startPoint x: 690, startPoint y: 332, endPoint x: 820, endPoint y: 522, distance: 229.9
click at [820, 424] on div "[PERSON_NAME][DATE] 7:49 AM Boston Cleaners [STREET_ADDRESS] Get More Reviews […" at bounding box center [1042, 315] width 695 height 218
copy div "[PERSON_NAME][DATE] 7:49 AM Boston Cleaners [STREET_ADDRESS] Get More Reviews […"
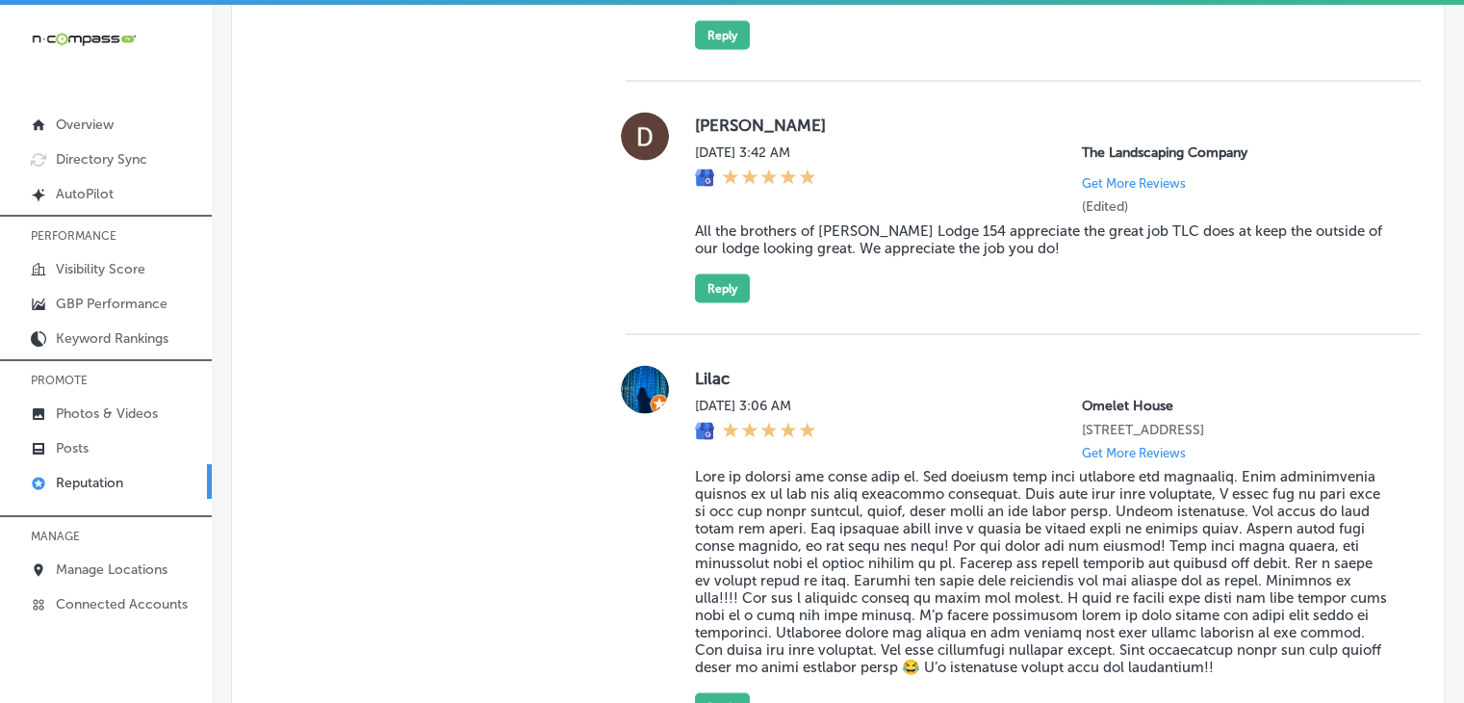
scroll to position [4107, 0]
